Goal: Task Accomplishment & Management: Manage account settings

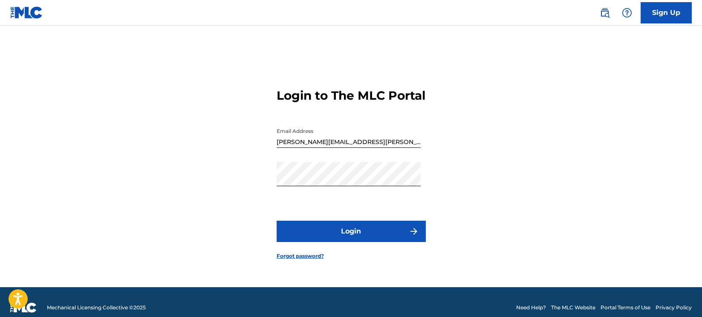
click at [349, 230] on button "Login" at bounding box center [351, 231] width 149 height 21
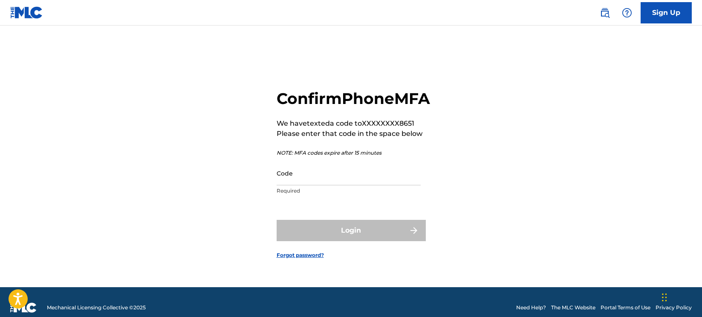
click at [357, 185] on input "Code" at bounding box center [349, 173] width 144 height 24
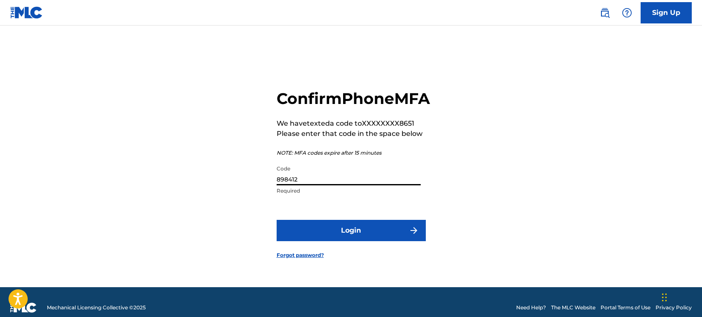
type input "898412"
click at [354, 234] on button "Login" at bounding box center [351, 230] width 149 height 21
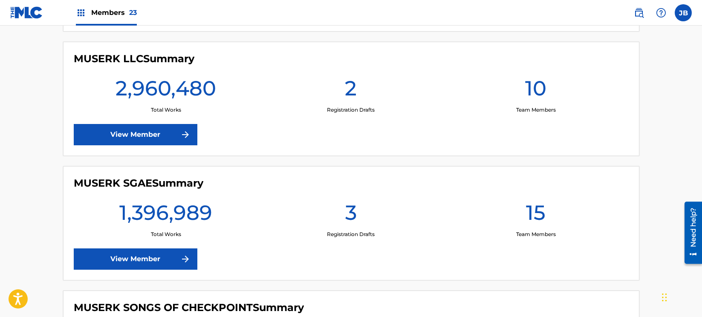
scroll to position [1217, 0]
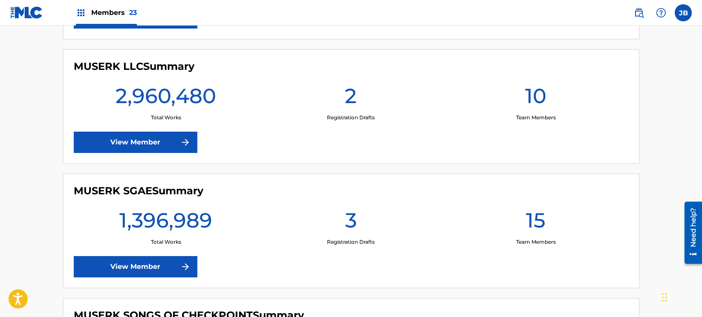
click at [157, 143] on link "View Member" at bounding box center [136, 142] width 124 height 21
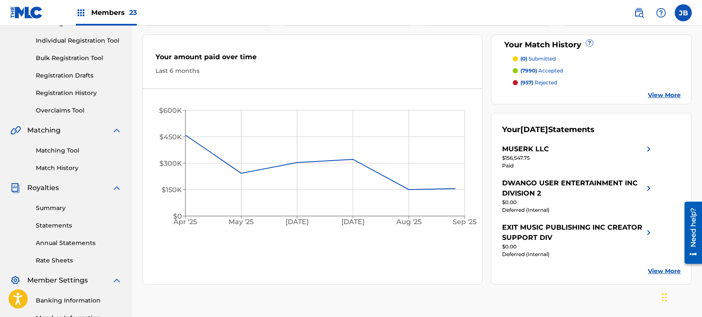
scroll to position [108, 0]
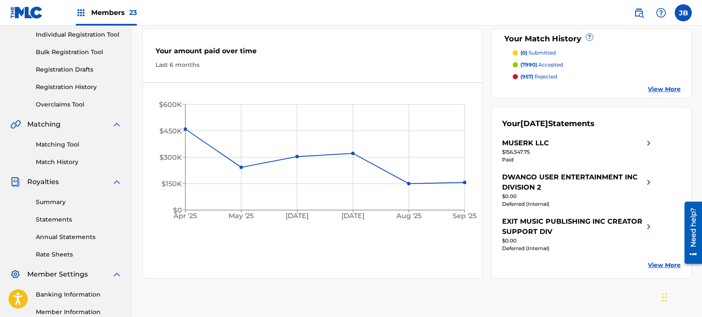
click at [65, 222] on link "Statements" at bounding box center [79, 219] width 86 height 9
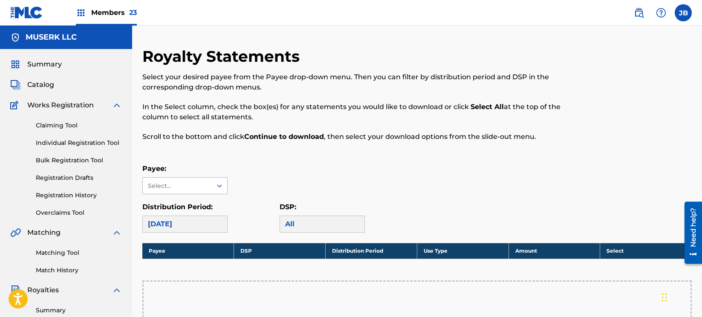
click at [212, 182] on div at bounding box center [219, 185] width 15 height 15
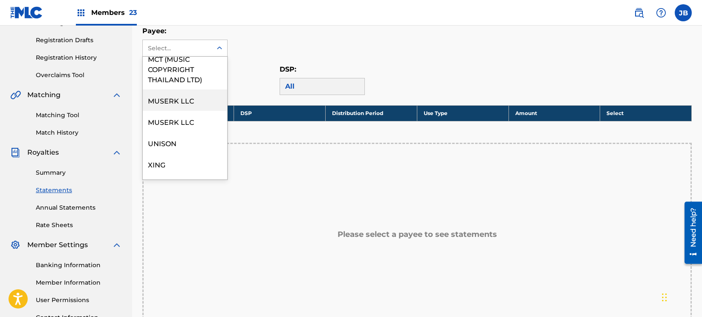
scroll to position [148, 0]
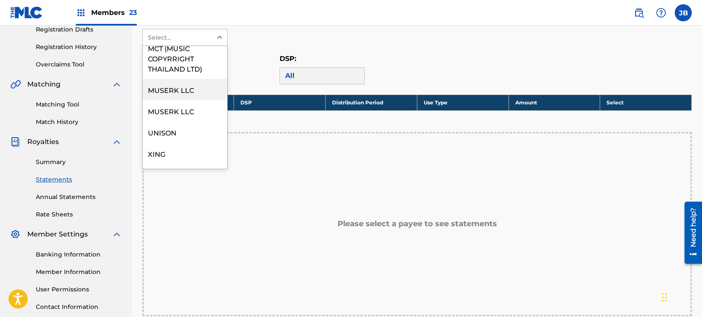
click at [71, 196] on link "Annual Statements" at bounding box center [79, 197] width 86 height 9
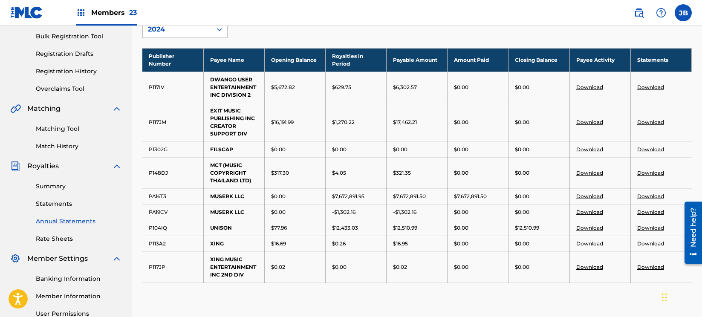
scroll to position [172, 0]
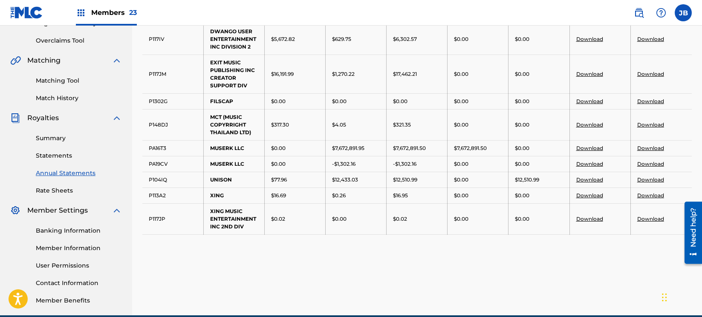
click at [52, 134] on link "Summary" at bounding box center [79, 138] width 86 height 9
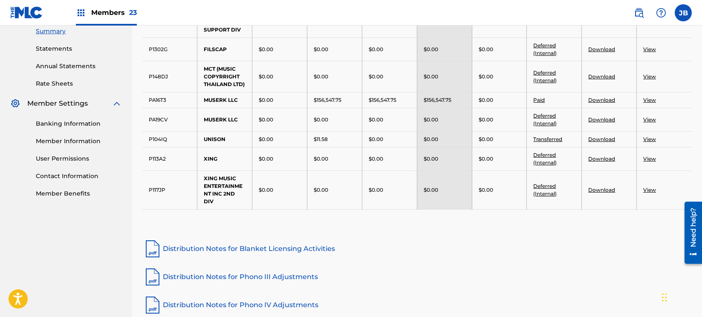
scroll to position [282, 0]
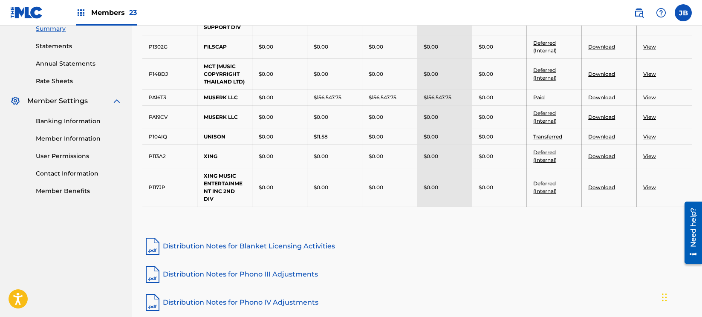
click at [329, 136] on div "$11.58" at bounding box center [335, 137] width 42 height 8
drag, startPoint x: 324, startPoint y: 136, endPoint x: 341, endPoint y: 139, distance: 16.8
click at [341, 139] on div "$11.58" at bounding box center [335, 137] width 42 height 8
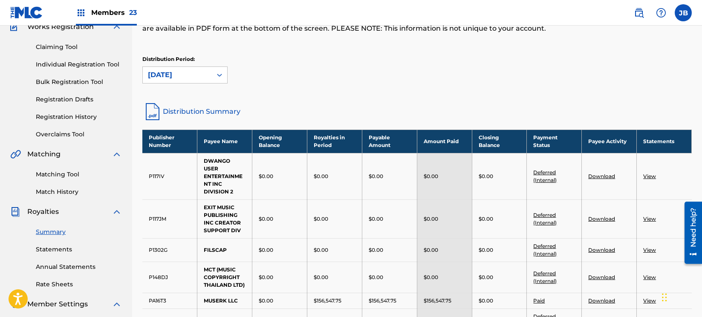
scroll to position [78, 0]
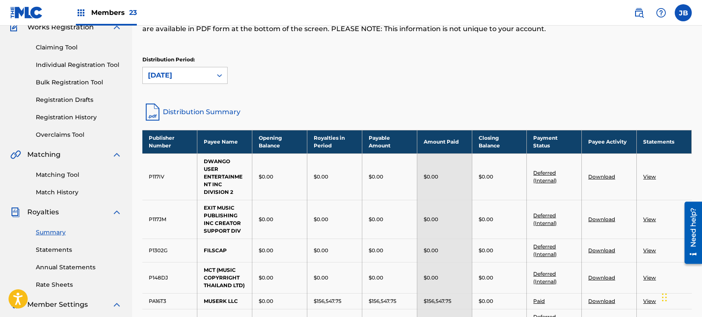
click at [64, 245] on link "Statements" at bounding box center [79, 249] width 86 height 9
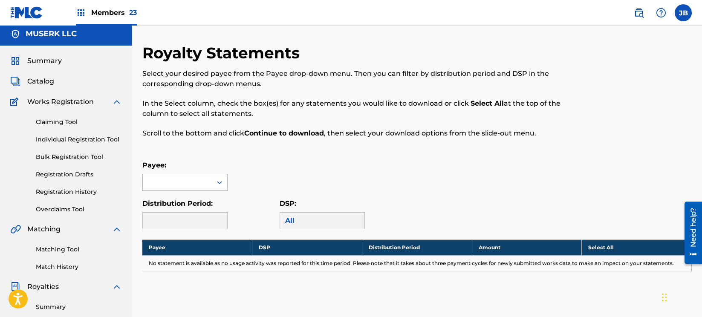
click at [215, 185] on icon at bounding box center [219, 182] width 9 height 9
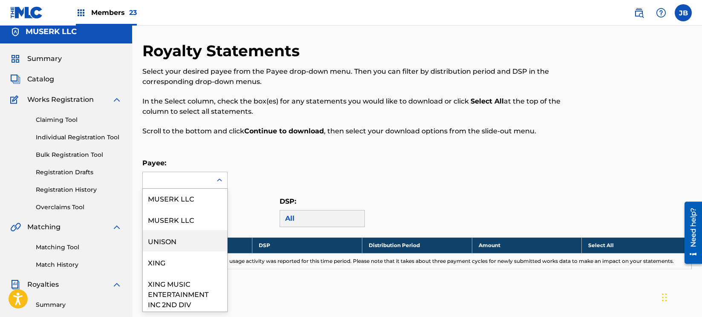
scroll to position [161, 0]
click at [170, 234] on div "UNISON" at bounding box center [185, 237] width 84 height 21
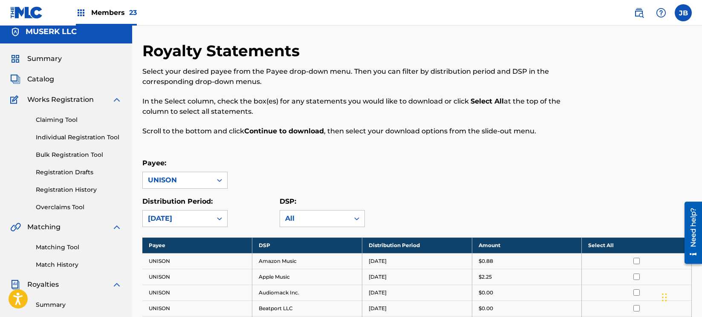
drag, startPoint x: 631, startPoint y: 244, endPoint x: 618, endPoint y: 243, distance: 13.2
click at [630, 244] on th "Select All" at bounding box center [637, 245] width 110 height 16
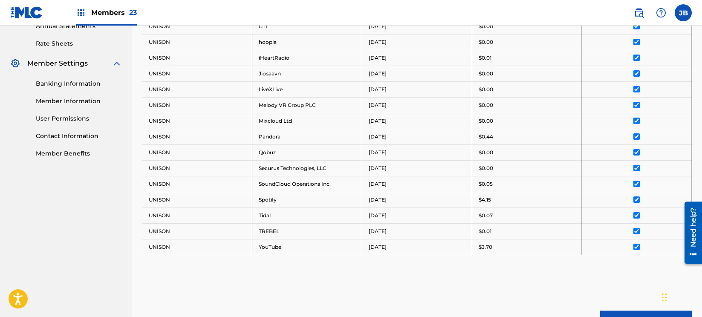
scroll to position [409, 0]
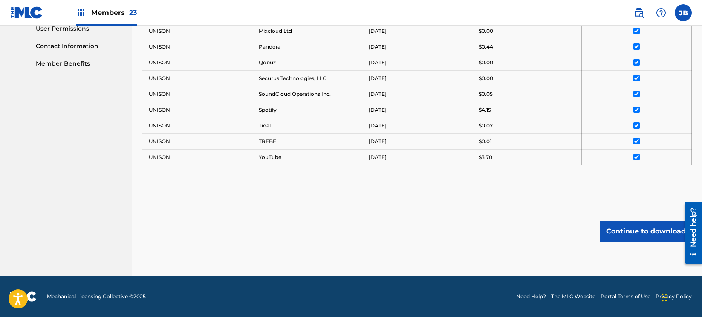
click at [623, 228] on button "Continue to download" at bounding box center [646, 231] width 92 height 21
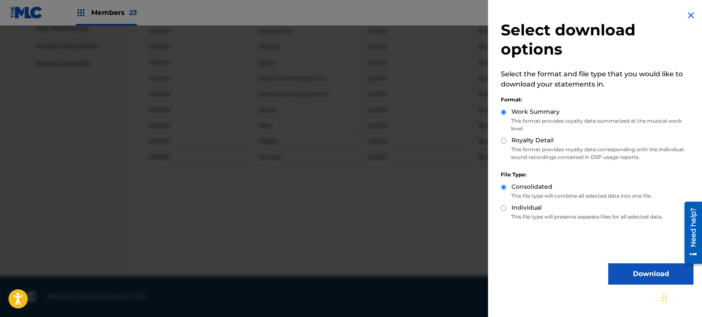
click at [502, 139] on input "Royalty Detail" at bounding box center [504, 141] width 6 height 6
radio input "true"
click at [635, 273] on button "Download" at bounding box center [650, 273] width 85 height 21
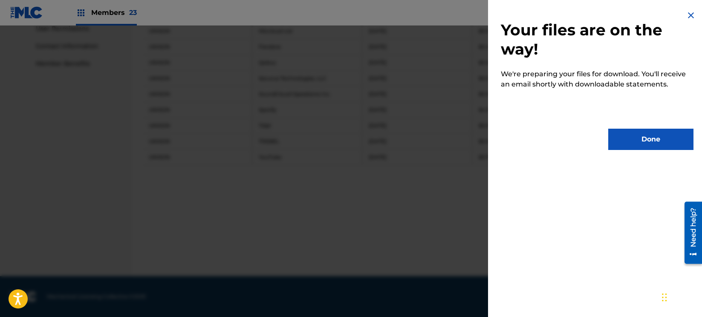
click at [646, 140] on button "Done" at bounding box center [650, 139] width 85 height 21
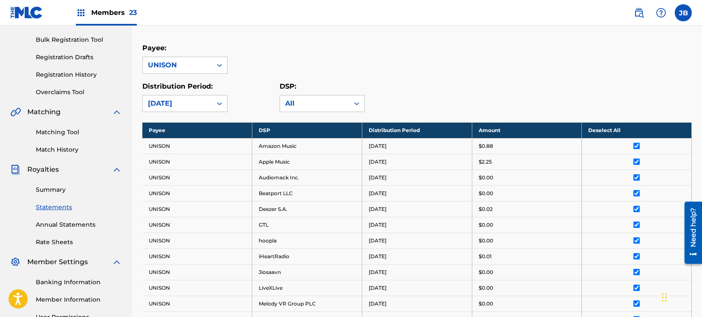
drag, startPoint x: 112, startPoint y: 10, endPoint x: 118, endPoint y: 15, distance: 7.6
click at [112, 10] on span "Members 23" at bounding box center [114, 13] width 46 height 10
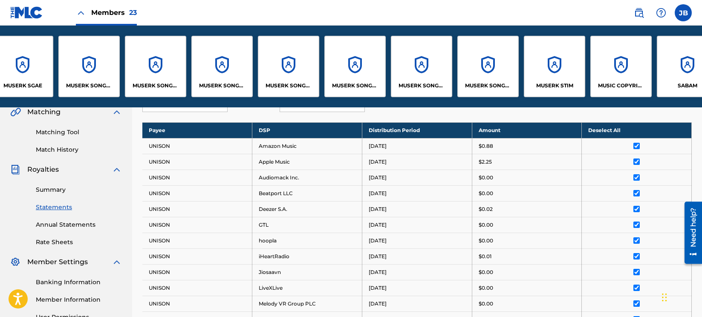
scroll to position [0, 625]
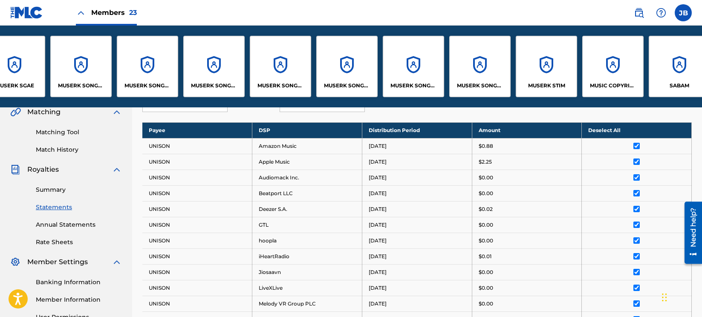
click at [281, 64] on div "MUSERK SONGS OF LAST DINOS" at bounding box center [280, 66] width 61 height 61
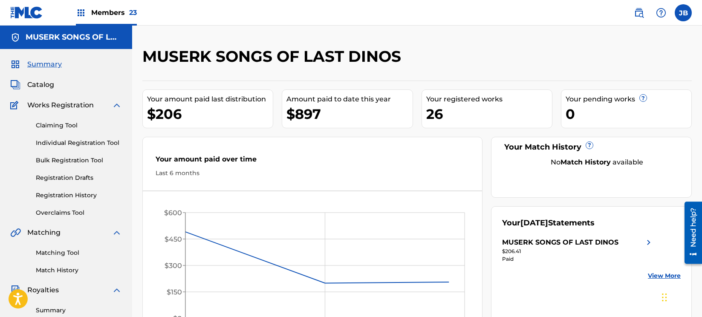
click at [118, 12] on span "Members 23" at bounding box center [114, 13] width 46 height 10
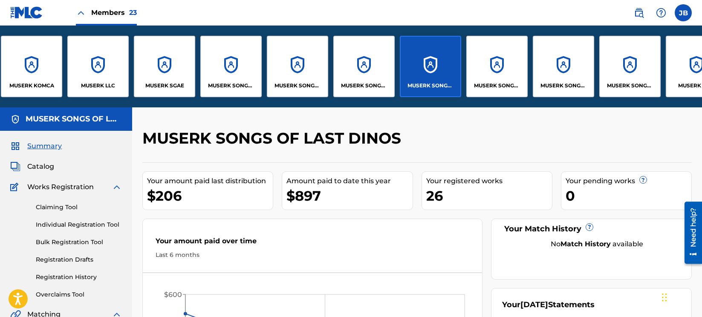
scroll to position [0, 498]
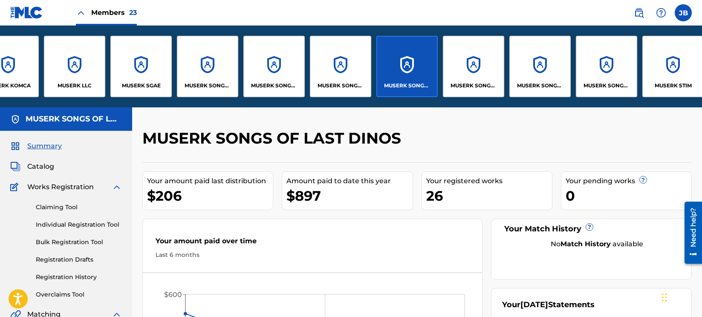
click at [212, 73] on div "MUSERK SONGS OF CHECKPOINT" at bounding box center [207, 66] width 61 height 61
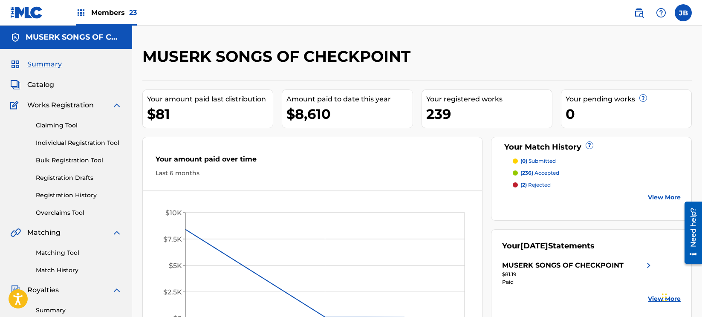
click at [115, 12] on span "Members 23" at bounding box center [114, 13] width 46 height 10
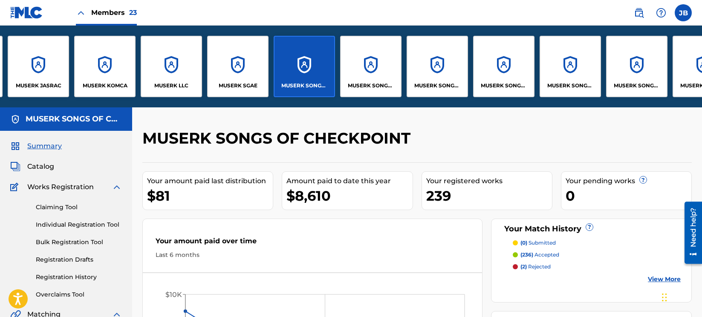
scroll to position [0, 547]
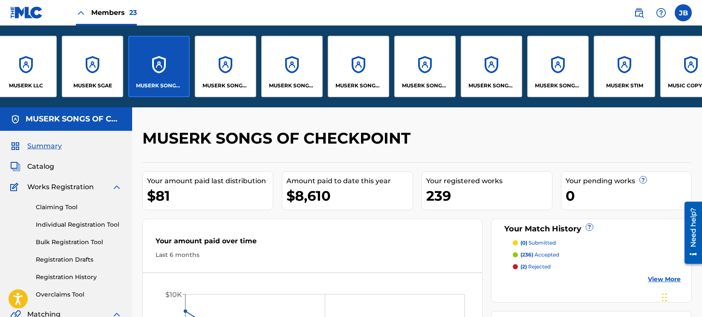
click at [230, 70] on div "MUSERK SONGS OF COLLAB ASIA" at bounding box center [225, 66] width 61 height 61
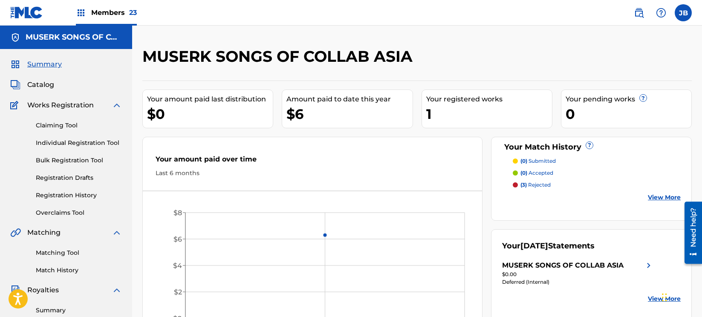
click at [123, 15] on span "Members 23" at bounding box center [114, 13] width 46 height 10
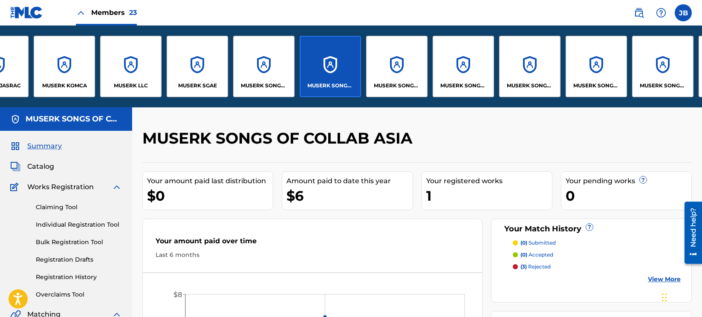
scroll to position [0, 445]
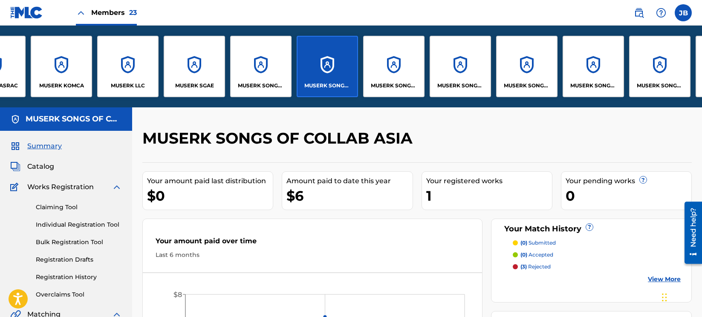
click at [380, 68] on div "MUSERK SONGS OF CREABLE" at bounding box center [393, 66] width 61 height 61
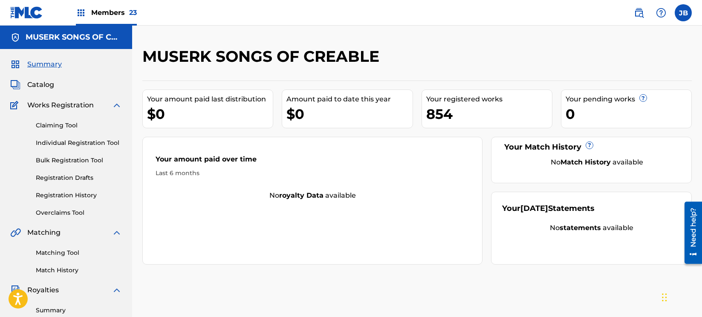
click at [114, 12] on span "Members 23" at bounding box center [114, 13] width 46 height 10
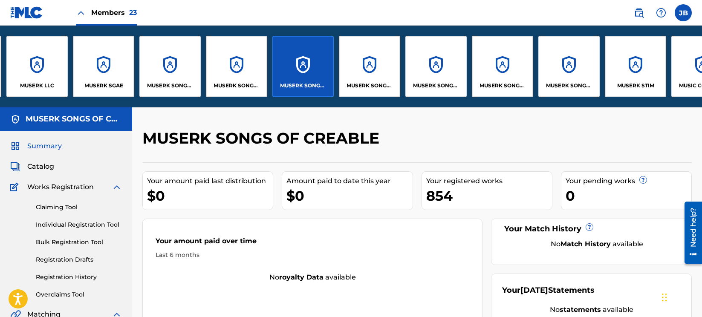
scroll to position [0, 543]
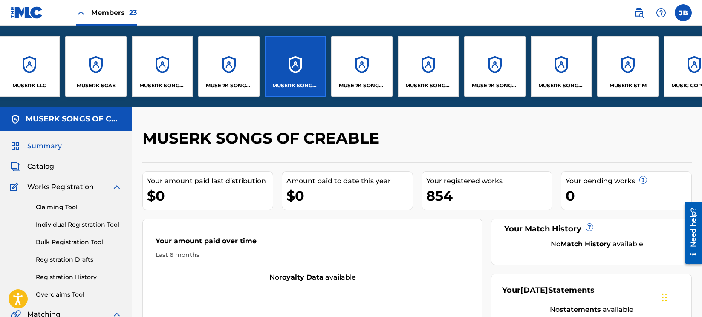
click at [364, 69] on div "MUSERK SONGS OF LAST DINOS" at bounding box center [361, 66] width 61 height 61
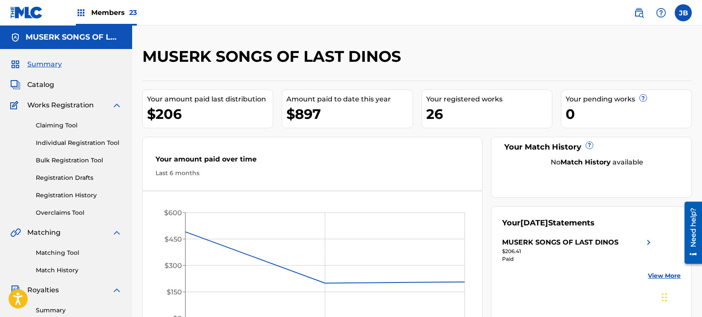
click at [115, 19] on div "Members 23" at bounding box center [106, 12] width 61 height 25
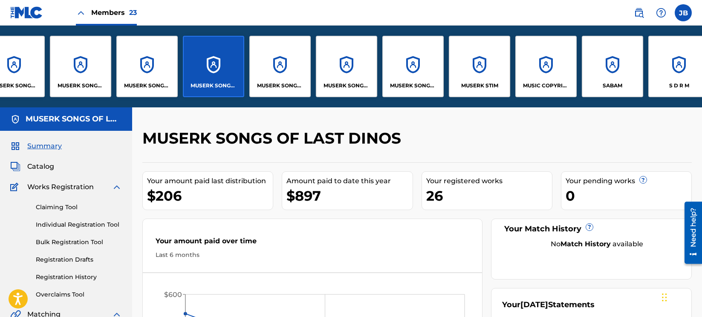
scroll to position [0, 721]
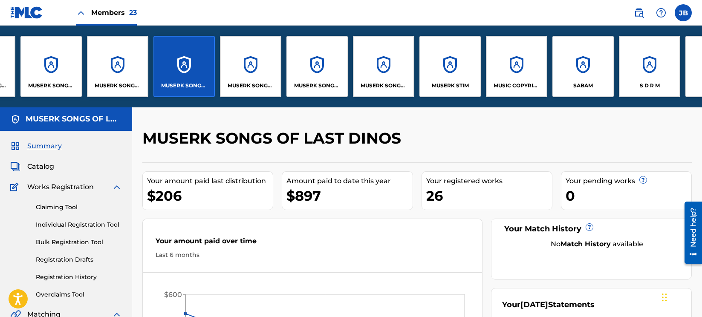
click at [254, 63] on div "MUSERK SONGS OF ONE-STOP-MUSIC" at bounding box center [250, 66] width 61 height 61
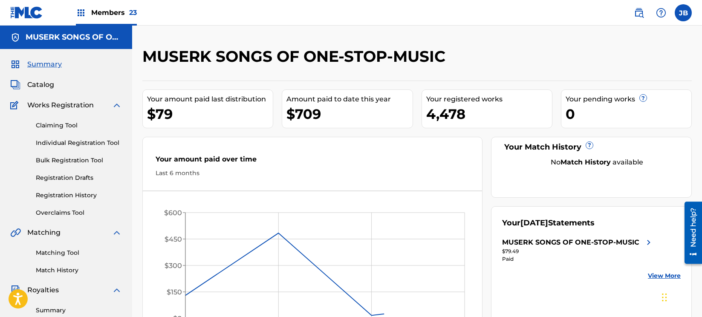
click at [116, 12] on span "Members 23" at bounding box center [114, 13] width 46 height 10
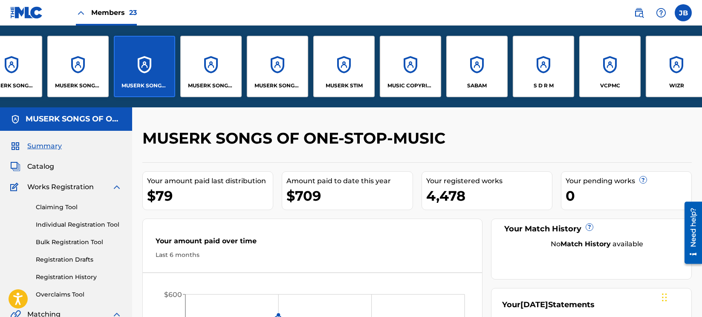
scroll to position [0, 843]
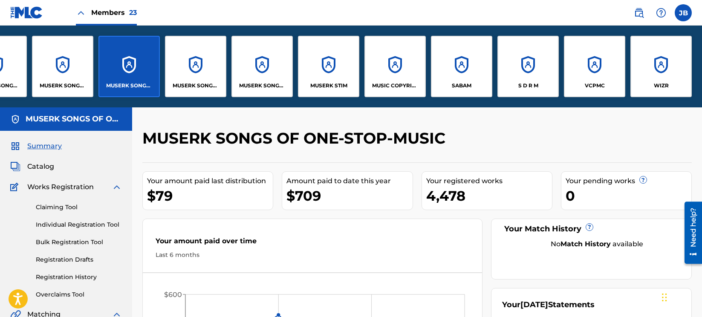
click at [195, 61] on div "MUSERK SONGS OF PHUM VIPHURIT" at bounding box center [195, 66] width 61 height 61
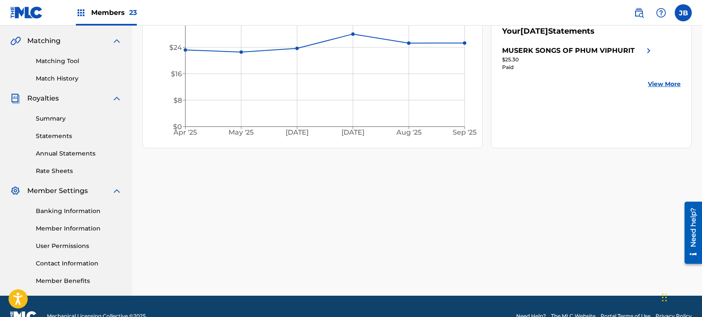
scroll to position [211, 0]
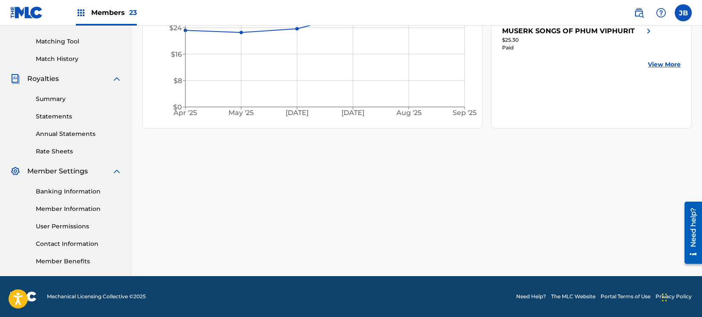
drag, startPoint x: 52, startPoint y: 224, endPoint x: 68, endPoint y: 225, distance: 16.2
click at [52, 224] on link "User Permissions" at bounding box center [79, 226] width 86 height 9
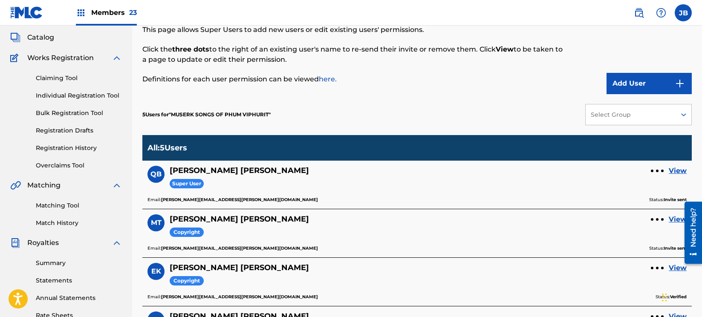
scroll to position [43, 0]
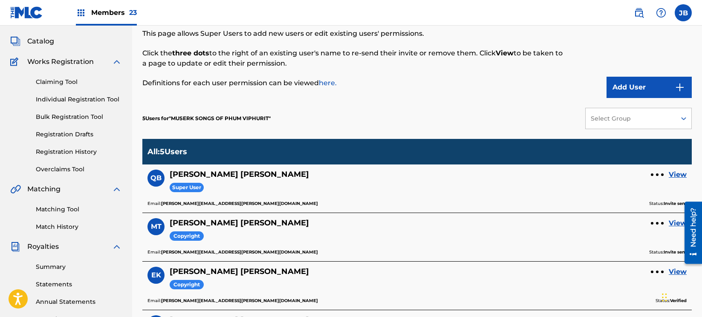
click at [628, 85] on button "Add User" at bounding box center [648, 87] width 85 height 21
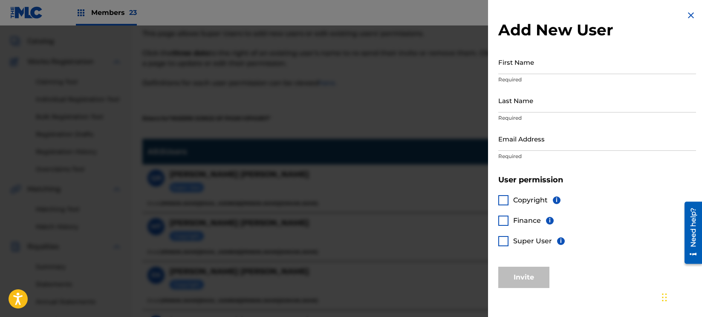
click at [534, 66] on input "First Name" at bounding box center [597, 62] width 198 height 24
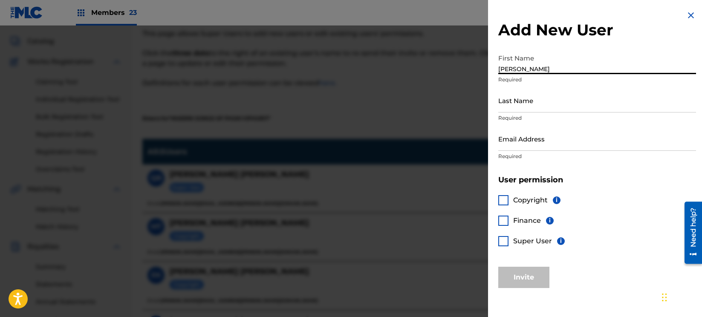
type input "[PERSON_NAME]"
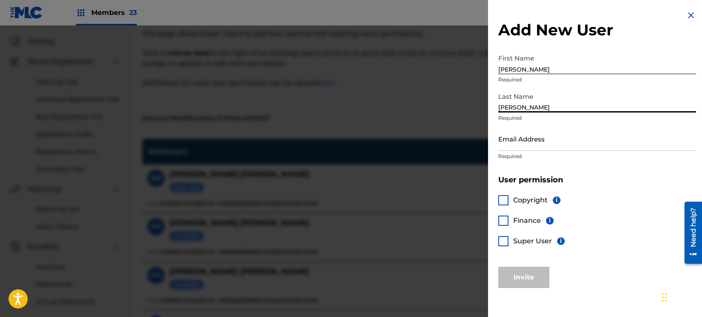
type input "[PERSON_NAME]"
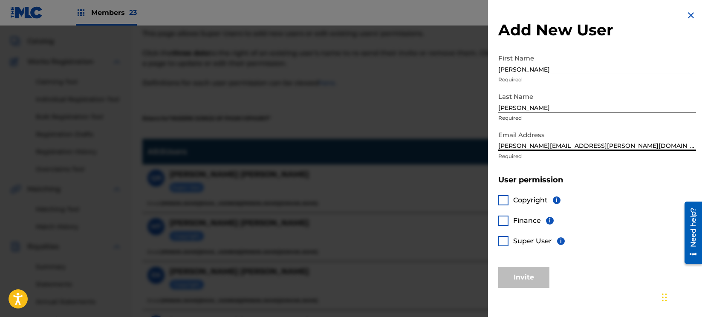
type input "[PERSON_NAME][EMAIL_ADDRESS][PERSON_NAME][DOMAIN_NAME]"
click at [505, 218] on div at bounding box center [503, 221] width 10 height 10
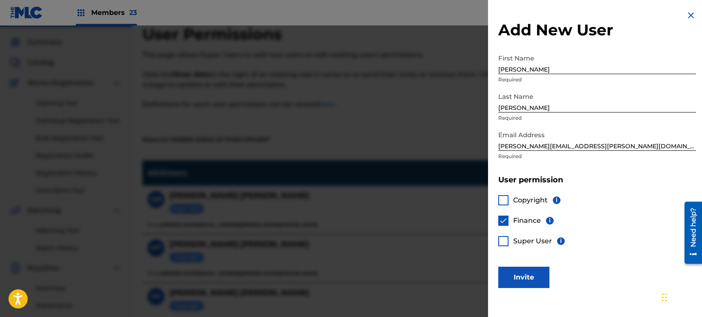
scroll to position [23, 0]
click at [526, 277] on button "Invite" at bounding box center [523, 277] width 51 height 21
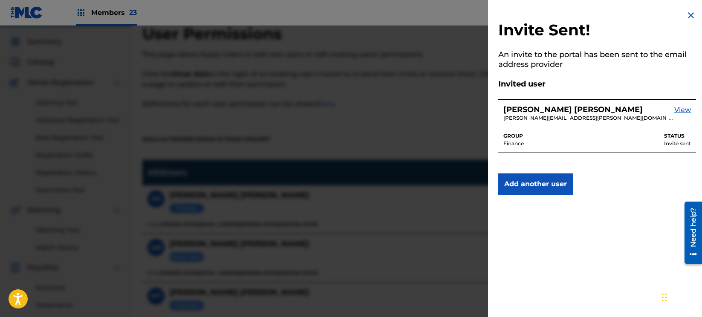
click at [659, 20] on div "Invite Sent! An invite to the portal has been sent to the email address provide…" at bounding box center [597, 102] width 218 height 205
click at [687, 15] on img at bounding box center [691, 15] width 10 height 10
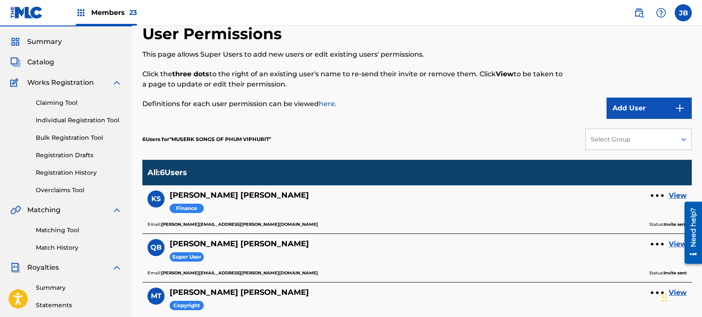
click at [376, 111] on div "User Permissions This page allows Super Users to add new users or edit existing…" at bounding box center [353, 71] width 423 height 95
click at [101, 12] on span "Members 23" at bounding box center [114, 13] width 46 height 10
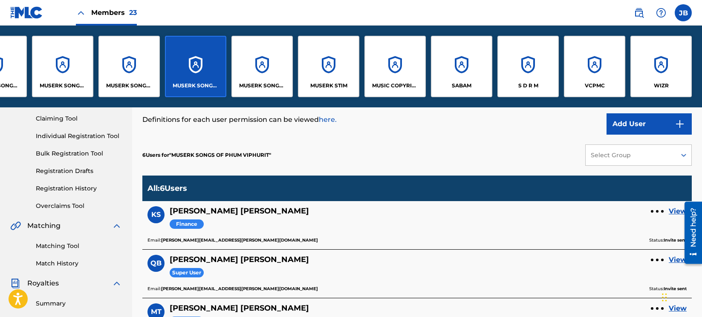
scroll to position [80, 0]
